Goal: Task Accomplishment & Management: Use online tool/utility

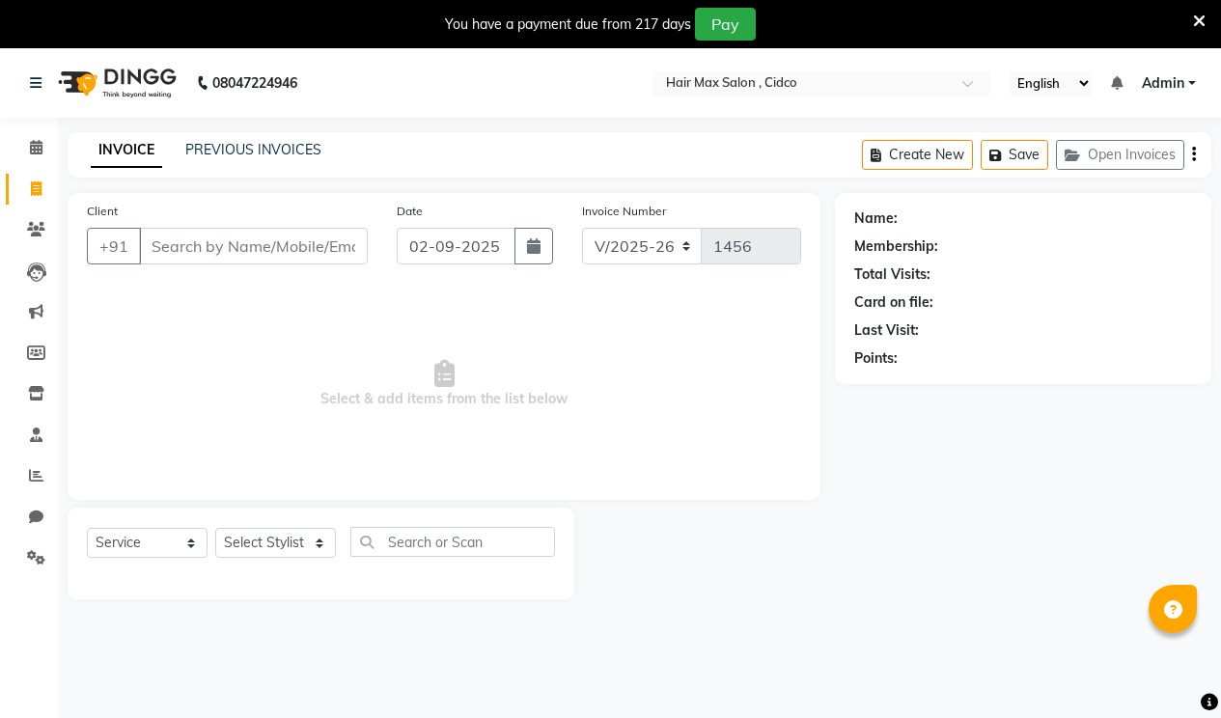
select select "7580"
select select "service"
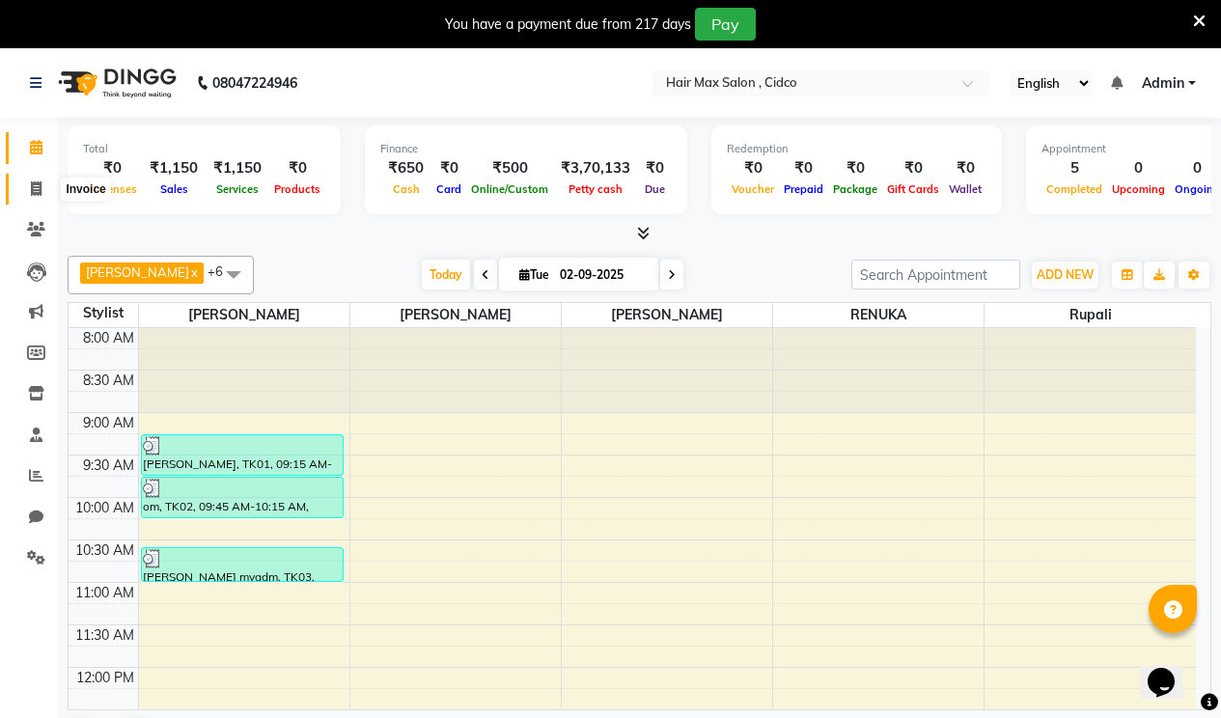
click at [32, 184] on icon at bounding box center [36, 188] width 11 height 14
select select "7580"
select select "service"
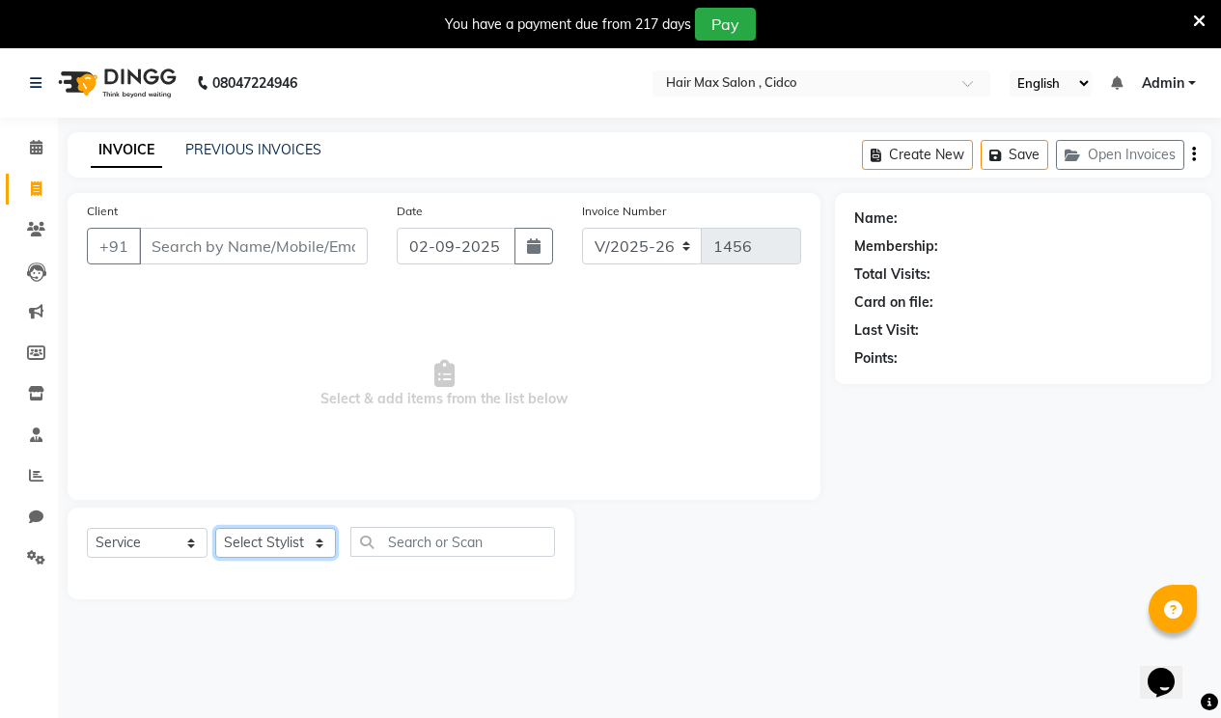
click at [300, 538] on select "Select Stylist [PERSON_NAME] [PERSON_NAME] RENUKA [PERSON_NAME] [PERSON_NAME]" at bounding box center [275, 543] width 121 height 30
select select "69941"
click at [215, 528] on select "Select Stylist [PERSON_NAME] [PERSON_NAME] RENUKA [PERSON_NAME] [PERSON_NAME]" at bounding box center [275, 543] width 121 height 30
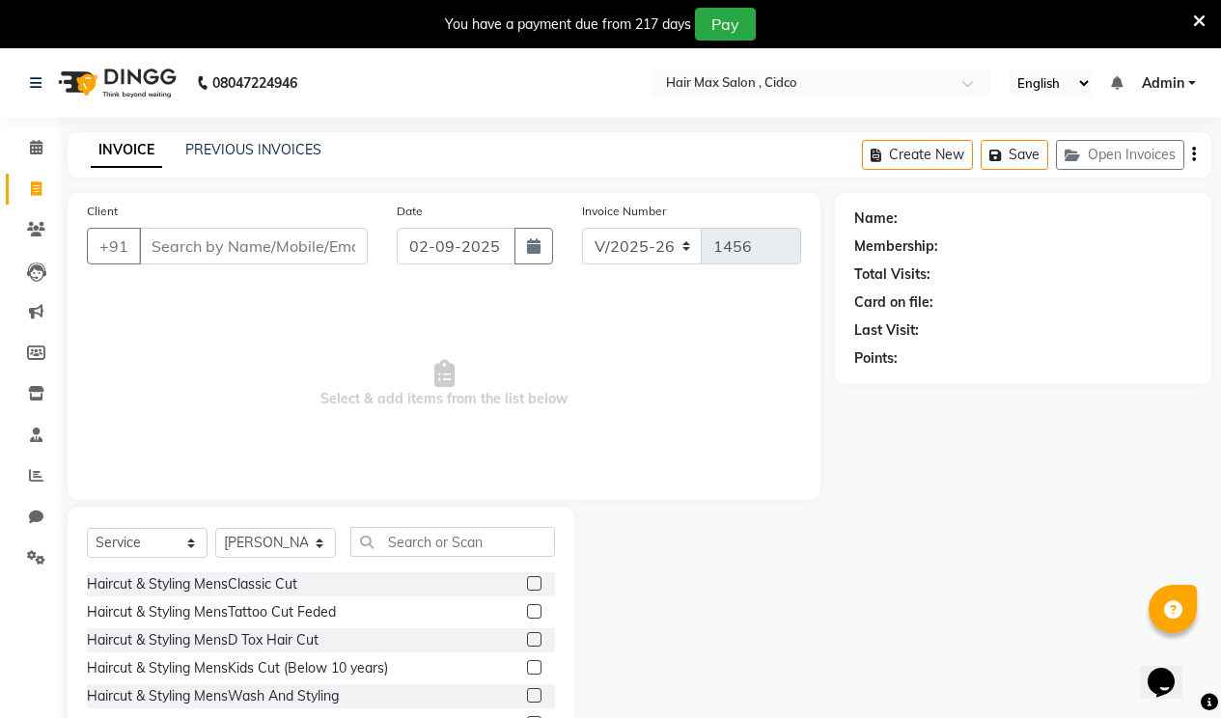
click at [528, 584] on div at bounding box center [541, 584] width 28 height 24
click at [527, 587] on label at bounding box center [534, 583] width 14 height 14
click at [527, 587] on input "checkbox" at bounding box center [533, 584] width 13 height 13
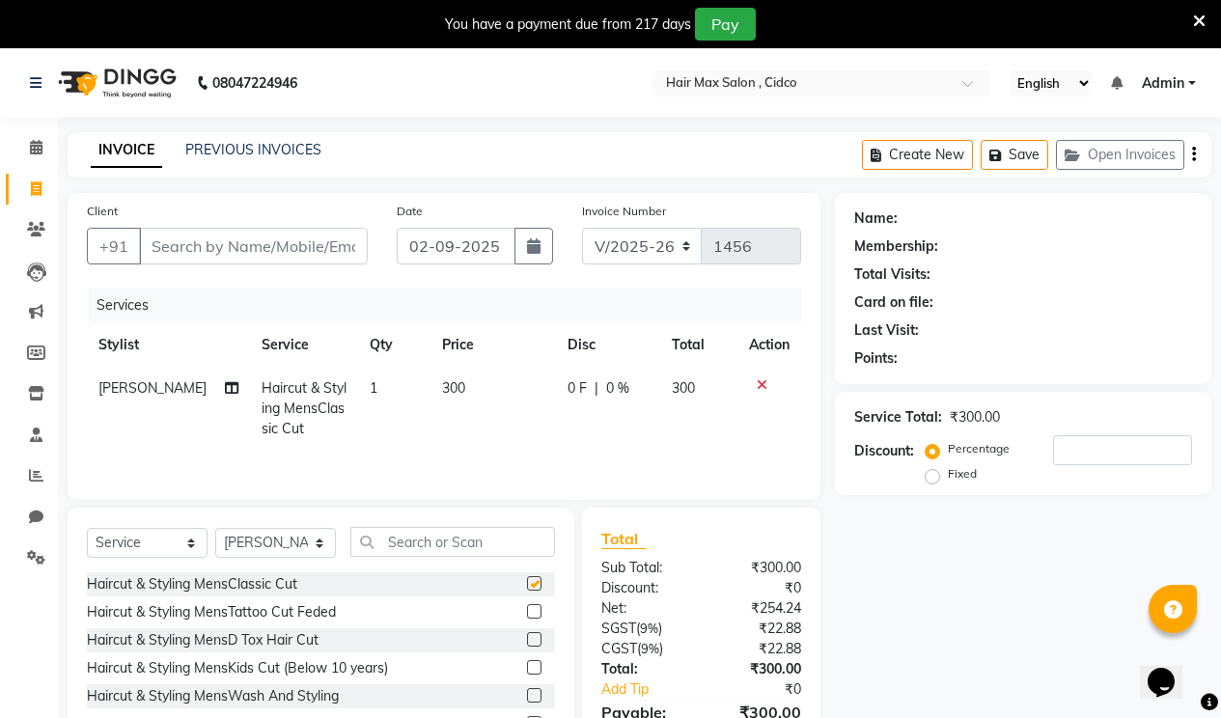
checkbox input "false"
click at [229, 246] on input "Client" at bounding box center [253, 246] width 229 height 37
type input "9"
type input "0"
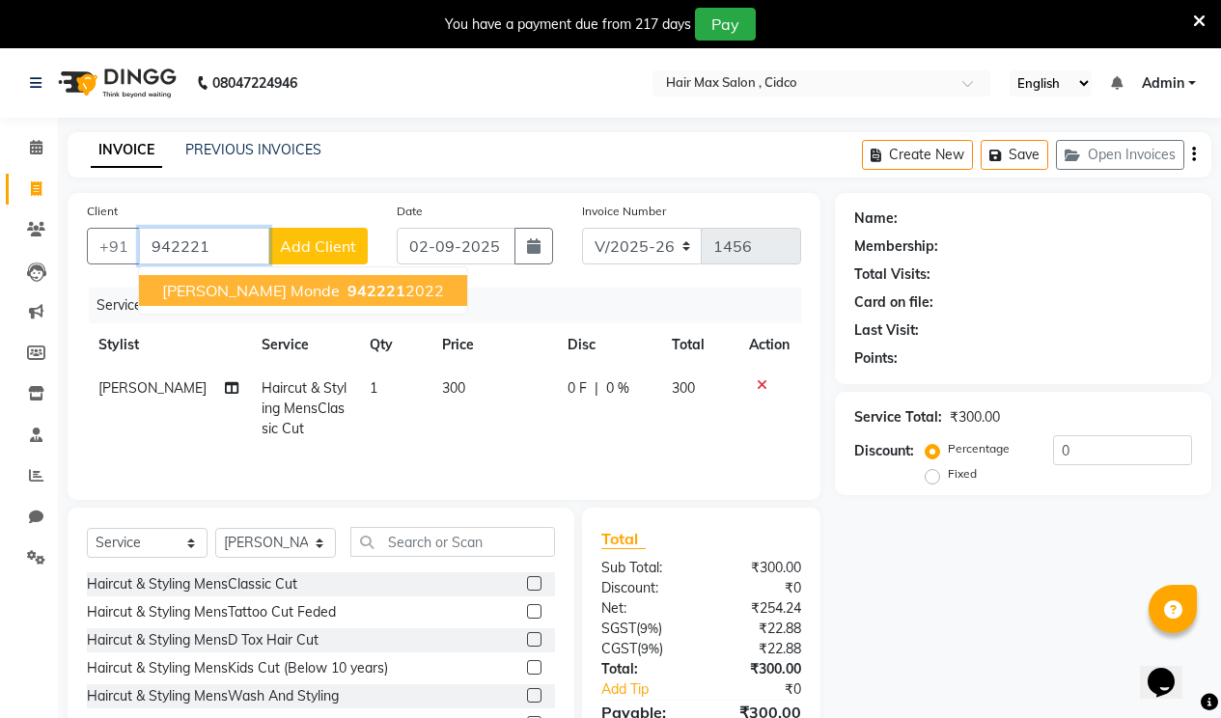
click at [348, 288] on span "942221" at bounding box center [377, 290] width 58 height 19
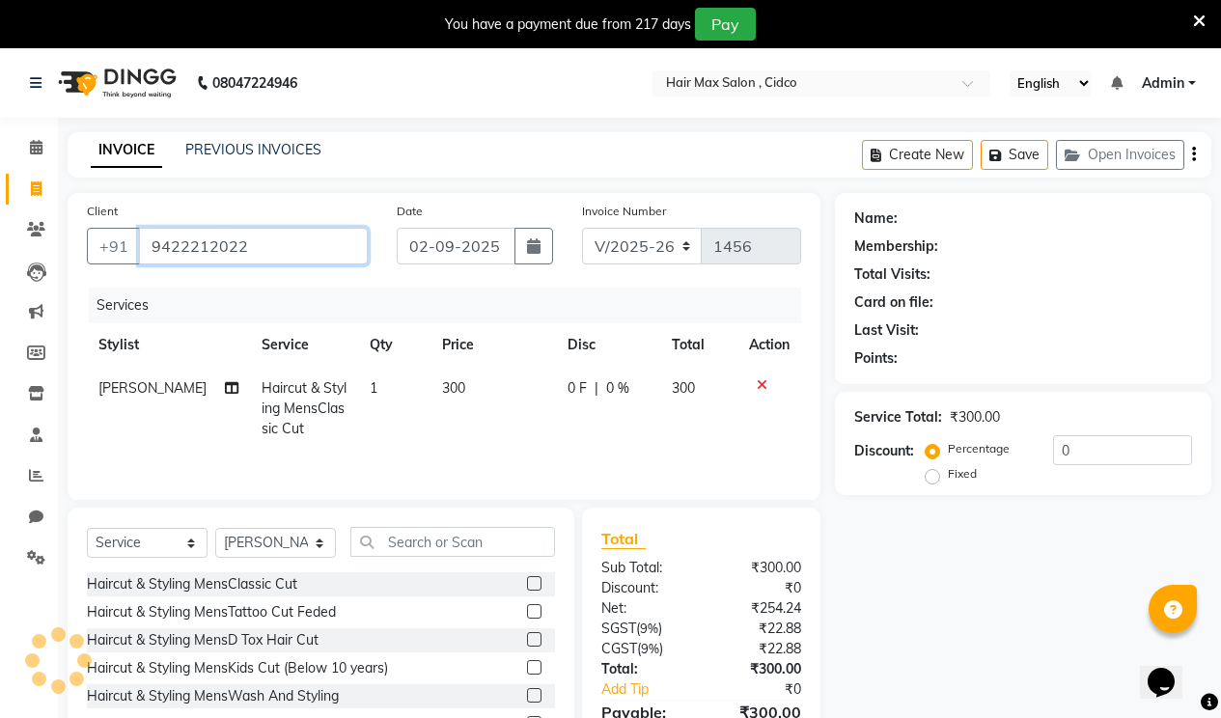
type input "9422212022"
select select "1: Object"
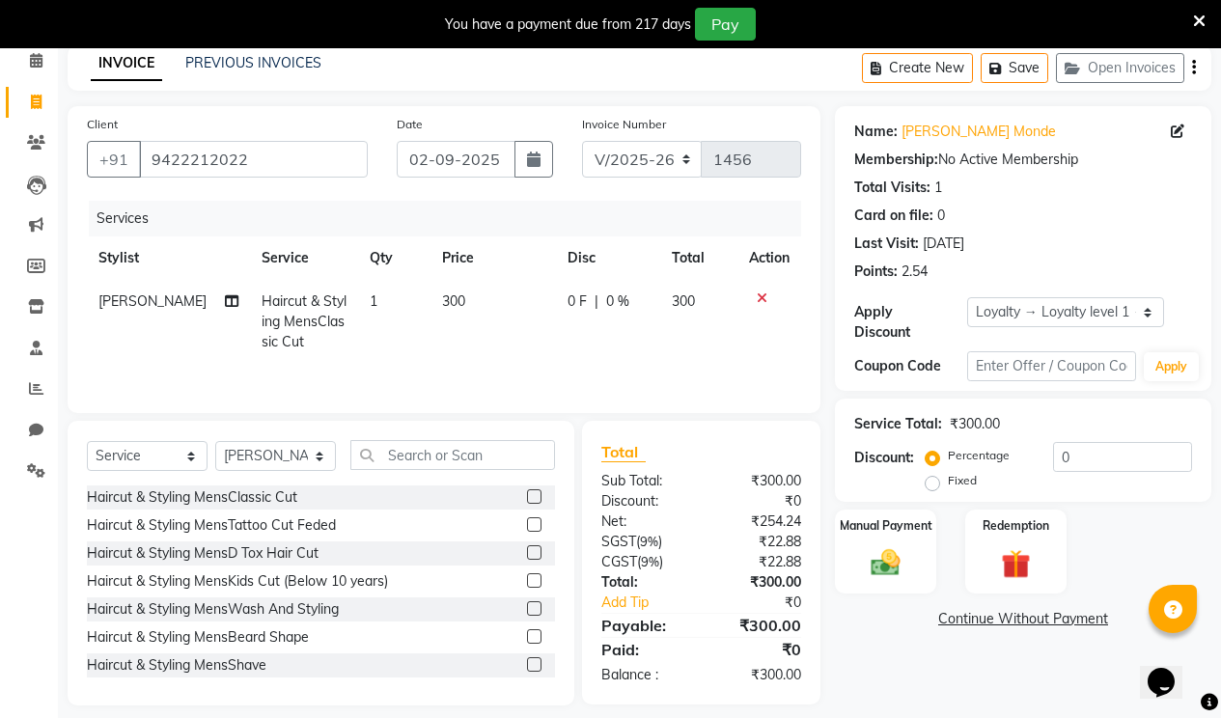
scroll to position [103, 0]
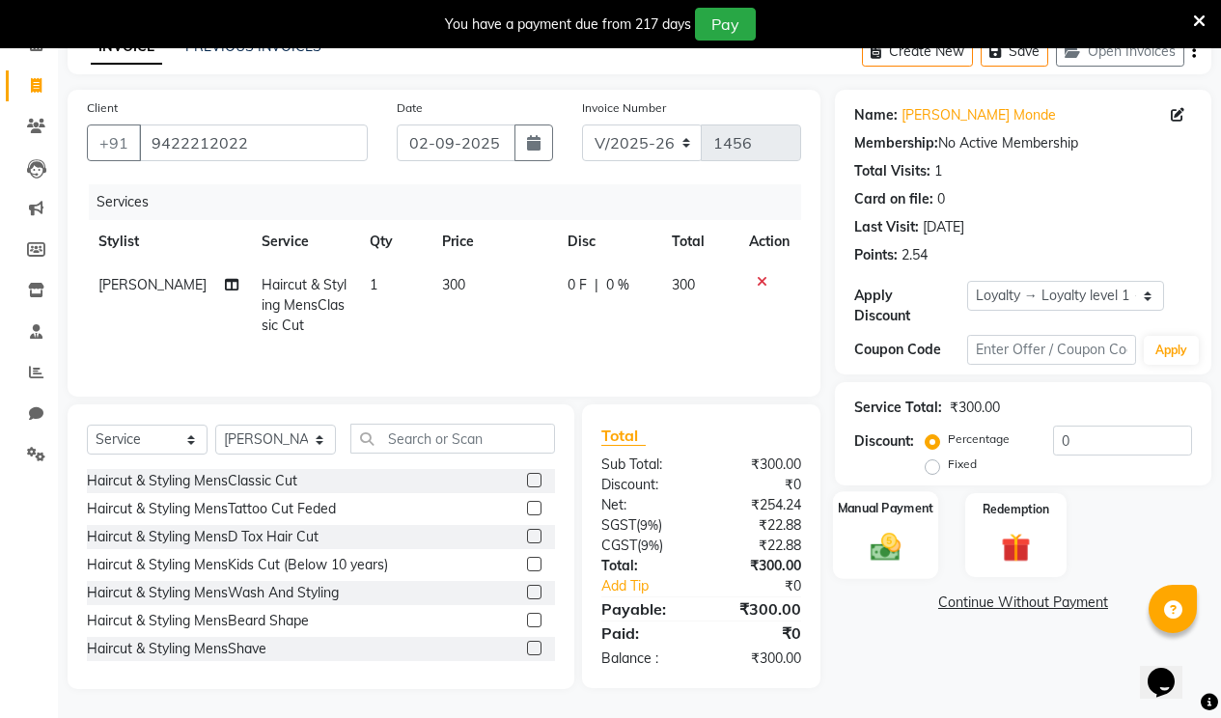
click at [868, 529] on img at bounding box center [885, 546] width 49 height 35
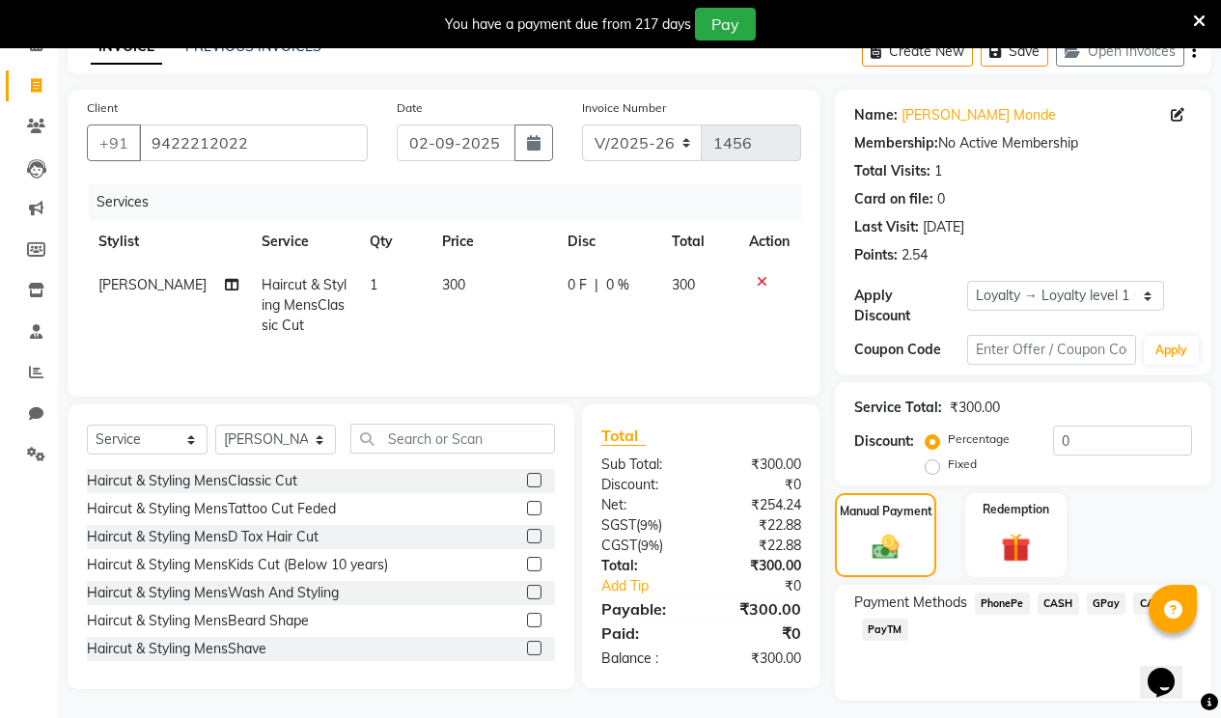
drag, startPoint x: 1062, startPoint y: 588, endPoint x: 1056, endPoint y: 578, distance: 11.3
click at [1061, 593] on span "CASH" at bounding box center [1059, 604] width 42 height 22
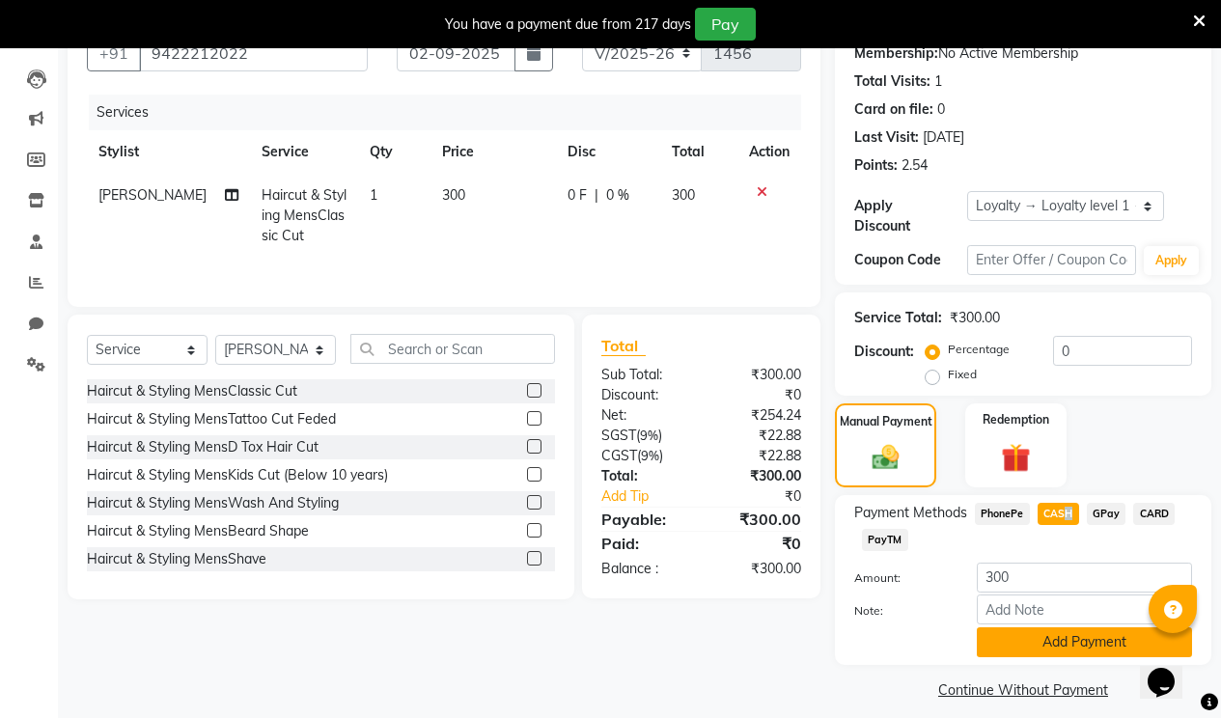
click at [997, 627] on button "Add Payment" at bounding box center [1084, 642] width 215 height 30
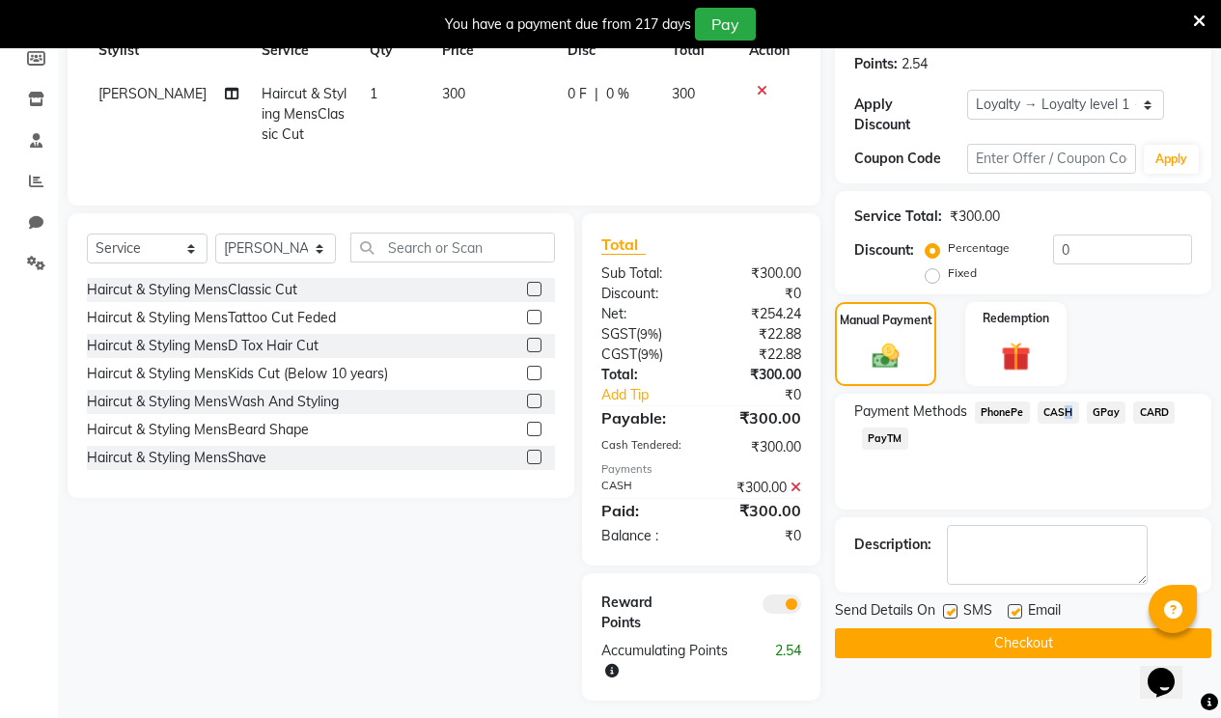
scroll to position [306, 0]
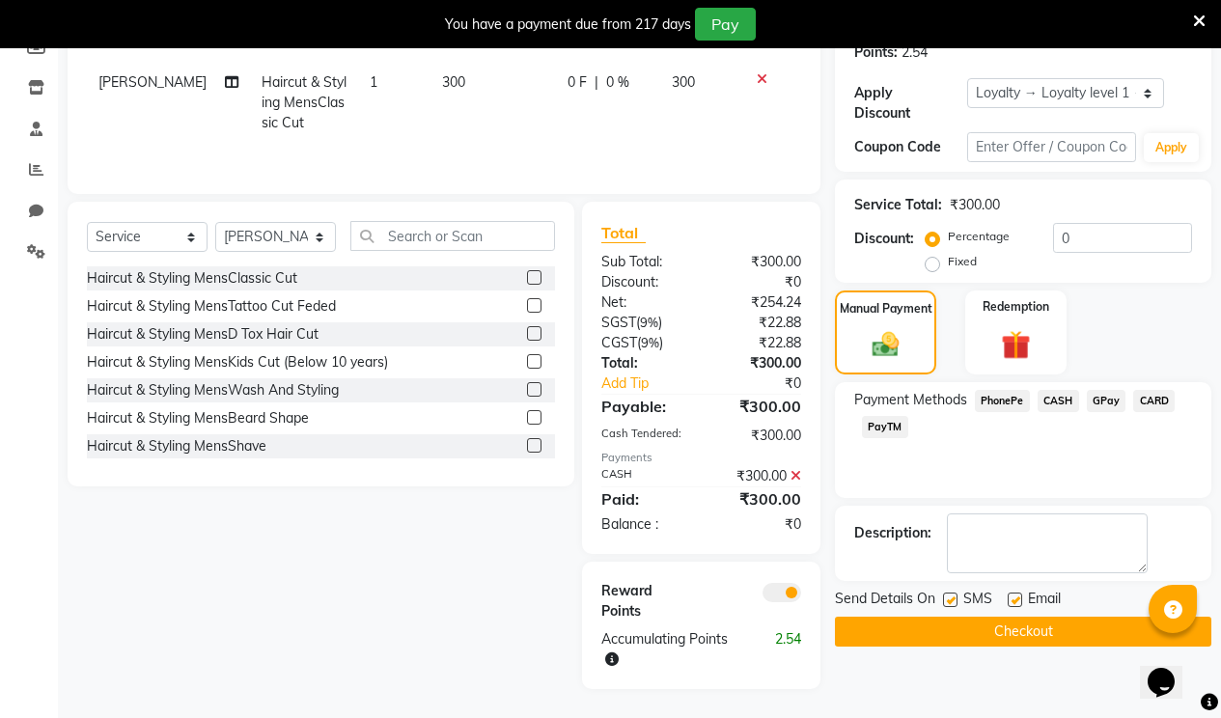
click at [1014, 593] on label at bounding box center [1015, 600] width 14 height 14
click at [1014, 595] on input "checkbox" at bounding box center [1014, 601] width 13 height 13
checkbox input "false"
click at [1004, 622] on button "Checkout" at bounding box center [1023, 632] width 376 height 30
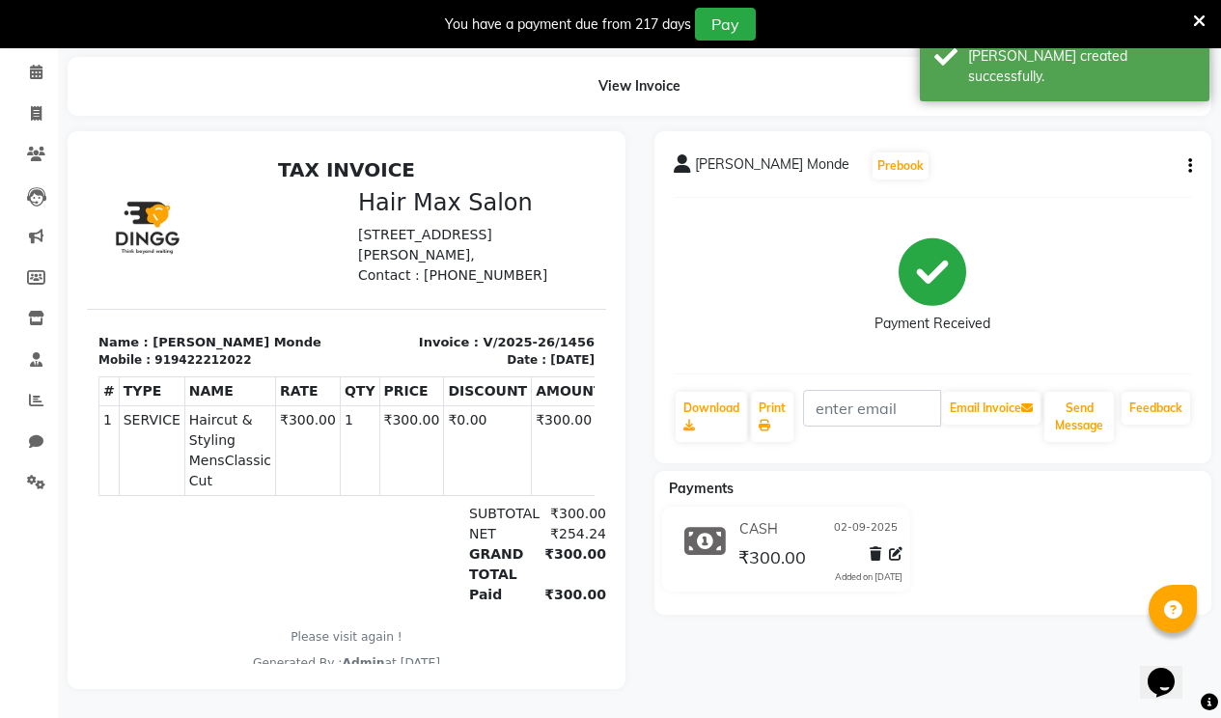
scroll to position [48, 0]
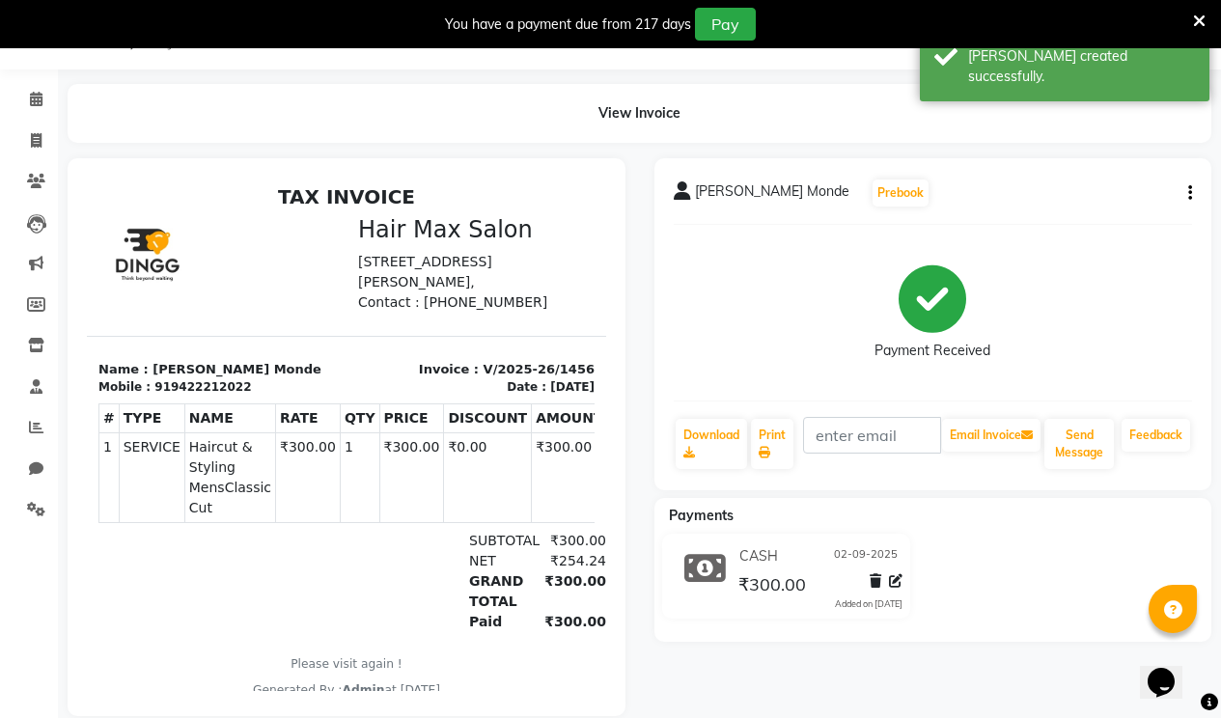
select select "7580"
select select "service"
